Goal: Information Seeking & Learning: Stay updated

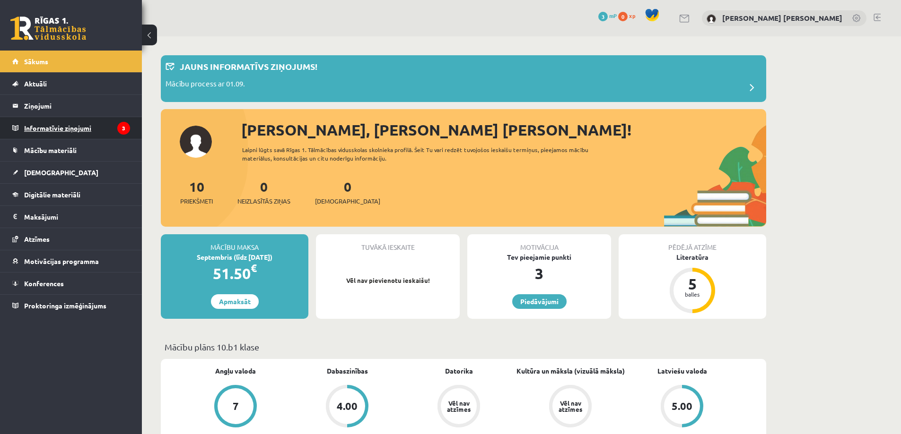
click at [90, 133] on legend "Informatīvie ziņojumi 3" at bounding box center [77, 128] width 106 height 22
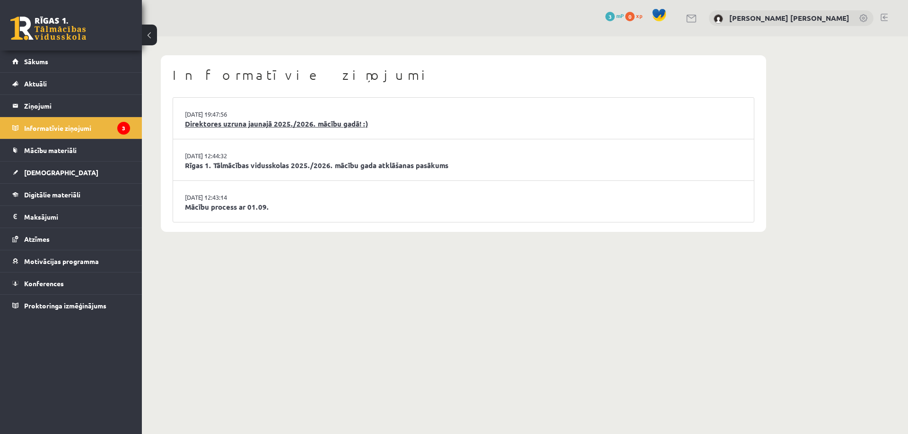
click at [219, 127] on link "Direktores uzruna jaunajā 2025./2026. mācību gadā! :)" at bounding box center [463, 124] width 557 height 11
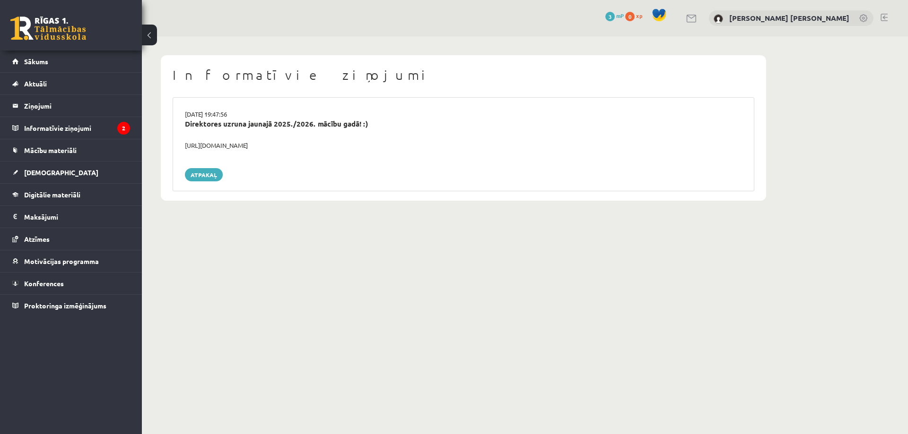
click at [198, 144] on div "https://youtube.com/shorts/lM8RsWyzCn4" at bounding box center [463, 145] width 571 height 9
drag, startPoint x: 195, startPoint y: 144, endPoint x: 269, endPoint y: 142, distance: 73.3
click at [269, 142] on div "https://youtube.com/shorts/lM8RsWyzCn4" at bounding box center [463, 145] width 571 height 9
click at [269, 141] on div "https://youtube.com/shorts/lM8RsWyzCn4" at bounding box center [463, 145] width 571 height 9
click at [269, 143] on div "https://youtube.com/shorts/lM8RsWyzCn4" at bounding box center [463, 145] width 571 height 9
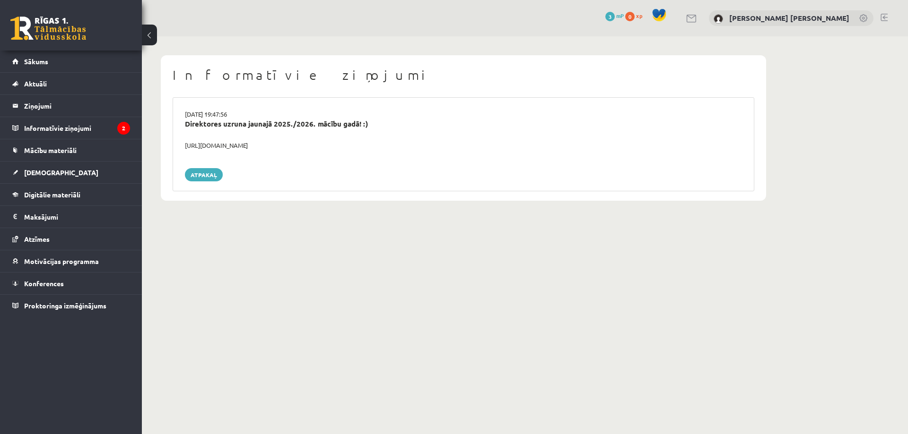
click at [269, 143] on div "https://youtube.com/shorts/lM8RsWyzCn4" at bounding box center [463, 145] width 571 height 9
